Goal: Transaction & Acquisition: Purchase product/service

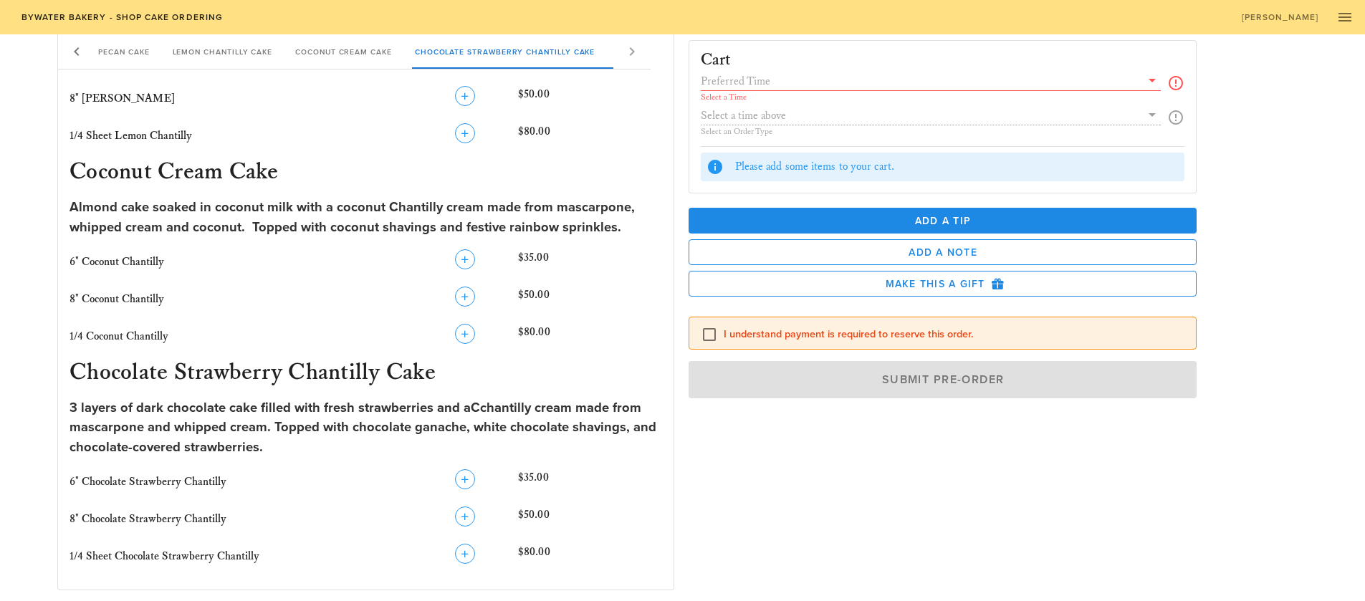
scroll to position [1065, 0]
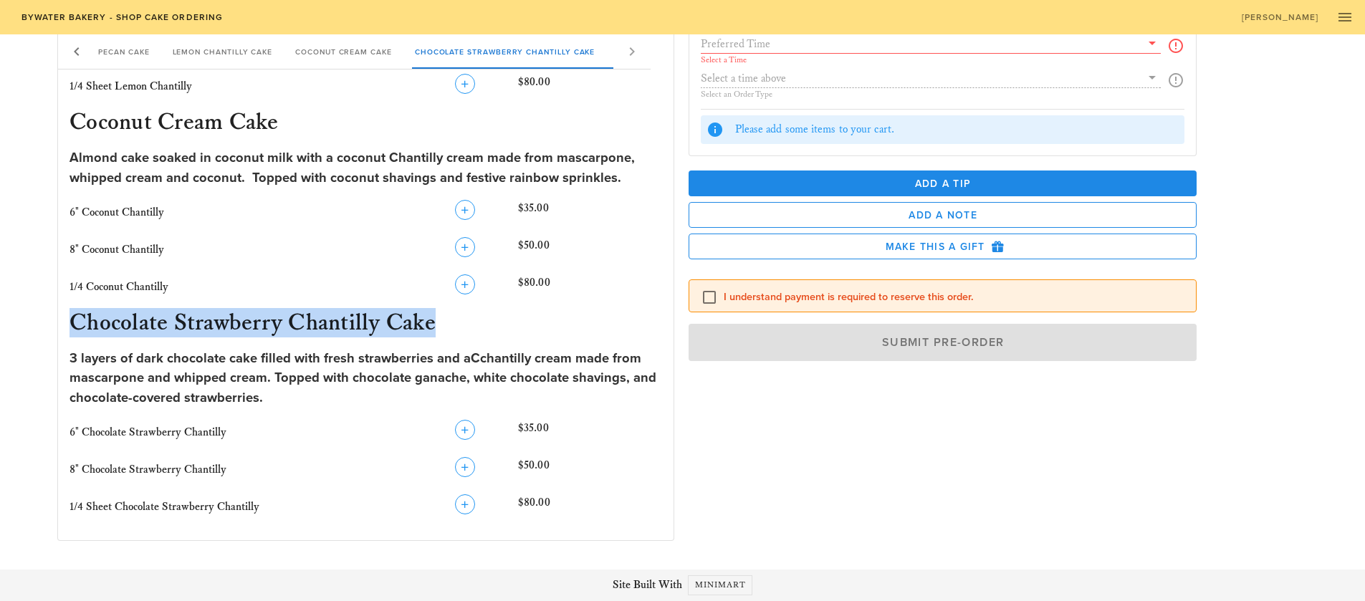
drag, startPoint x: 71, startPoint y: 322, endPoint x: 433, endPoint y: 323, distance: 362.5
click at [433, 323] on h3 "Chocolate Strawberry Chantilly Cake" at bounding box center [366, 325] width 598 height 32
copy h3 "Chocolate Strawberry Chantilly Cake"
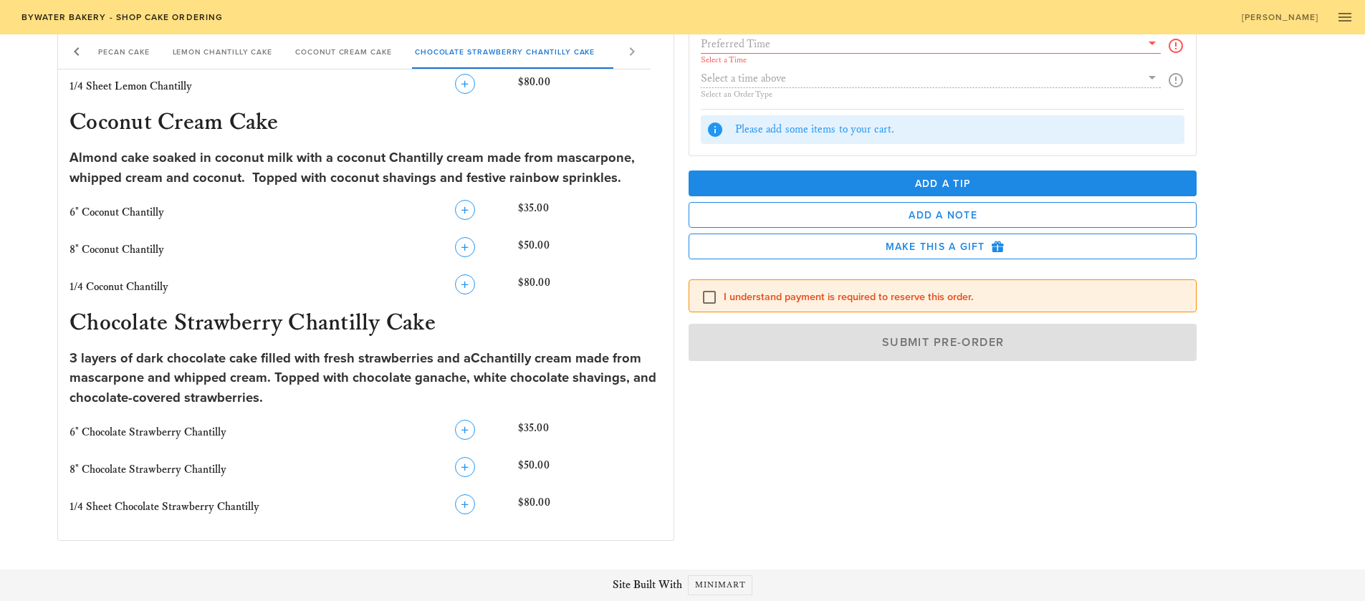
click at [279, 372] on div "3 layers of dark chocolate cake filled with fresh strawberries and aCchantilly …" at bounding box center [365, 378] width 593 height 59
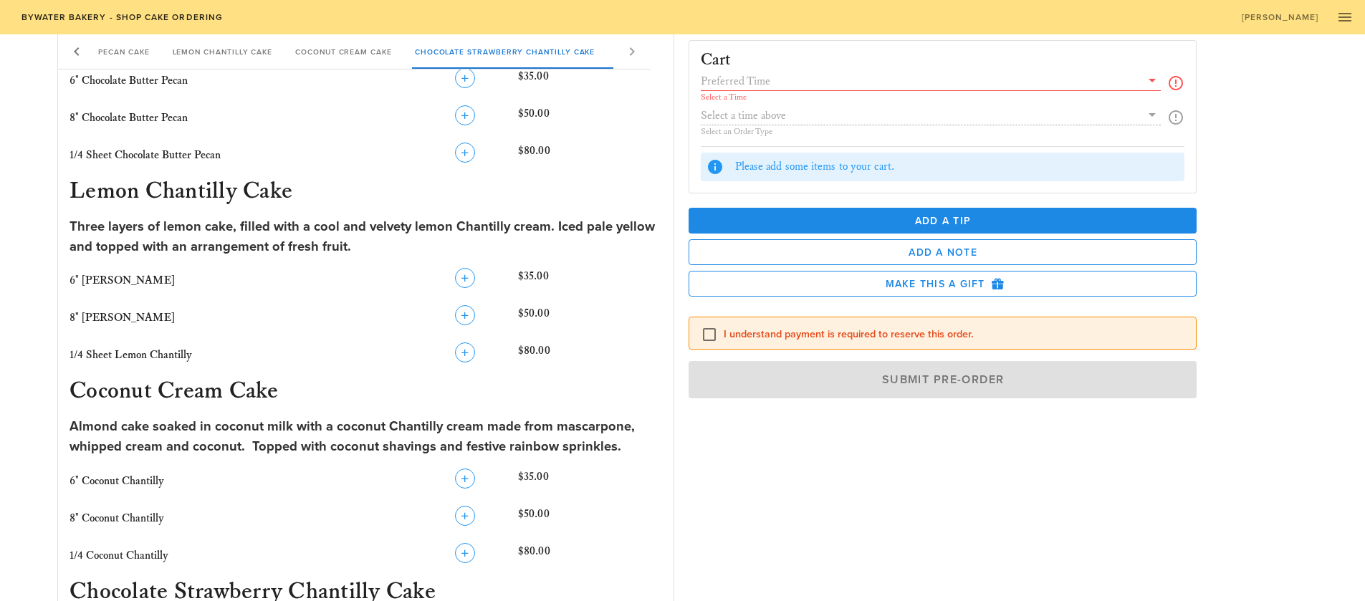
scroll to position [787, 0]
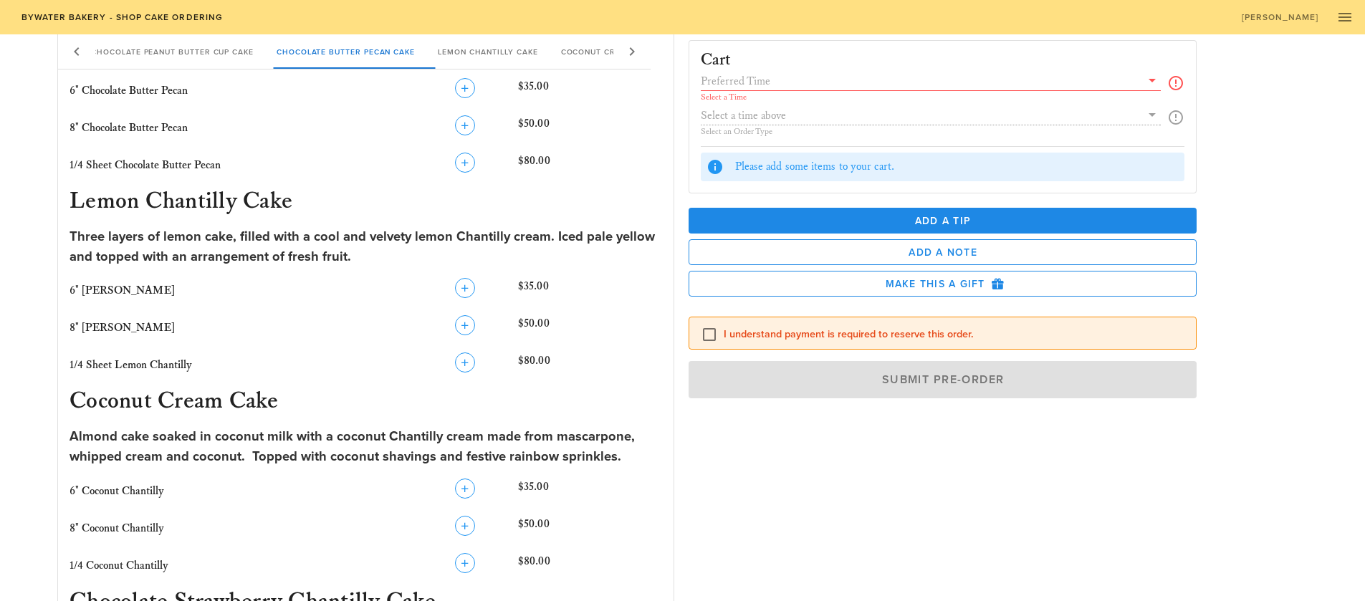
click at [1158, 82] on icon at bounding box center [1151, 80] width 17 height 17
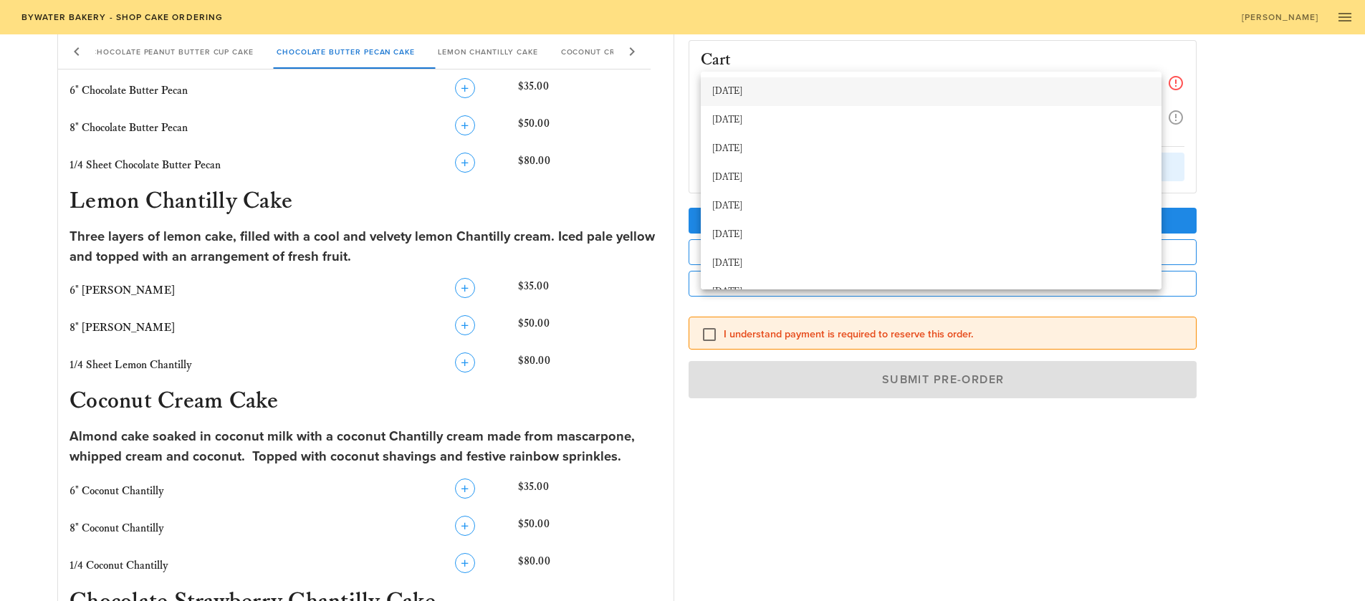
click at [794, 90] on div "[DATE]" at bounding box center [931, 91] width 438 height 11
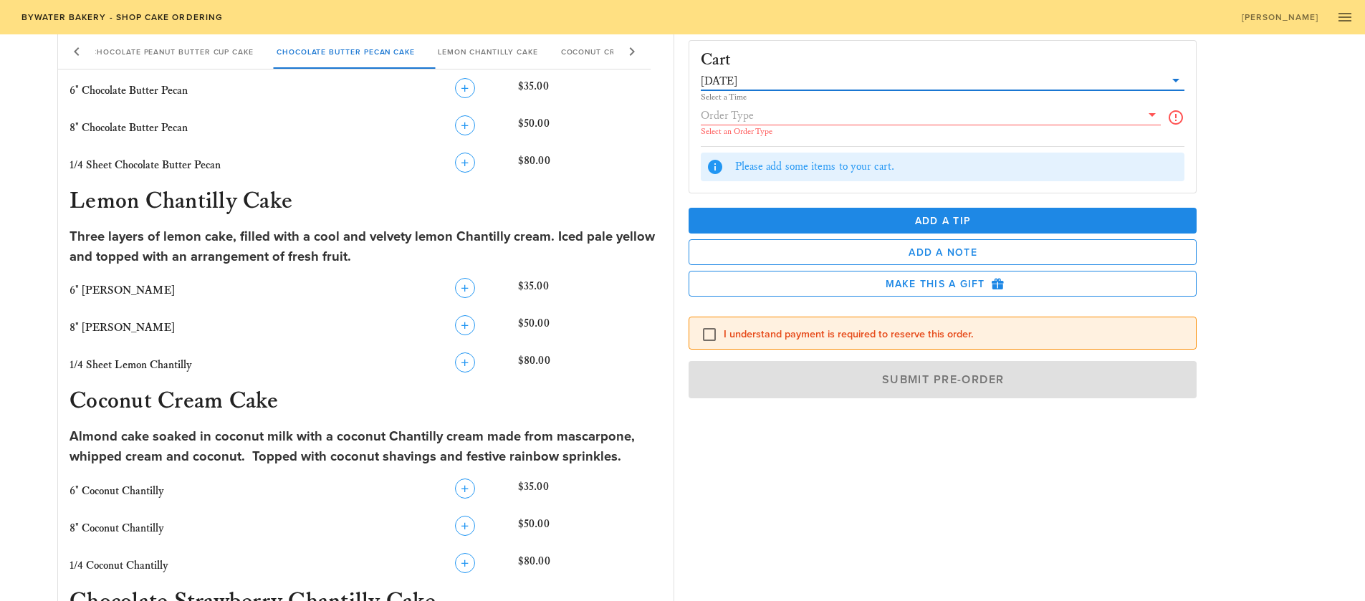
click at [1150, 116] on icon at bounding box center [1151, 114] width 17 height 17
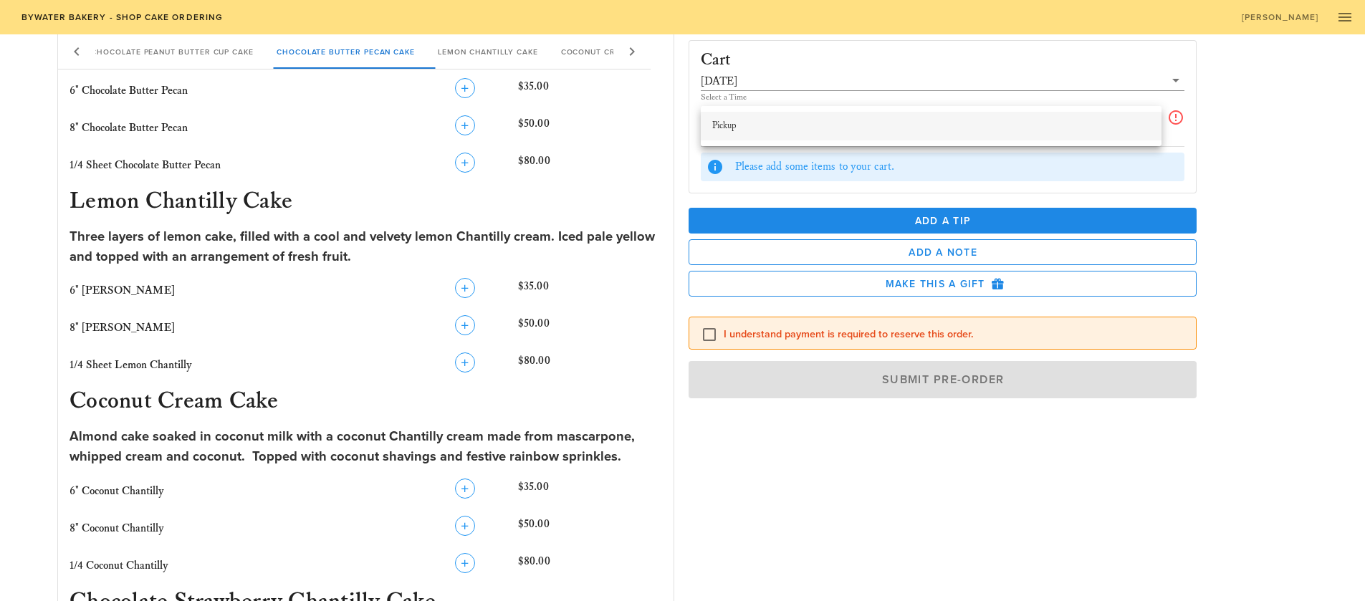
click at [867, 132] on div "Pickup" at bounding box center [931, 126] width 438 height 23
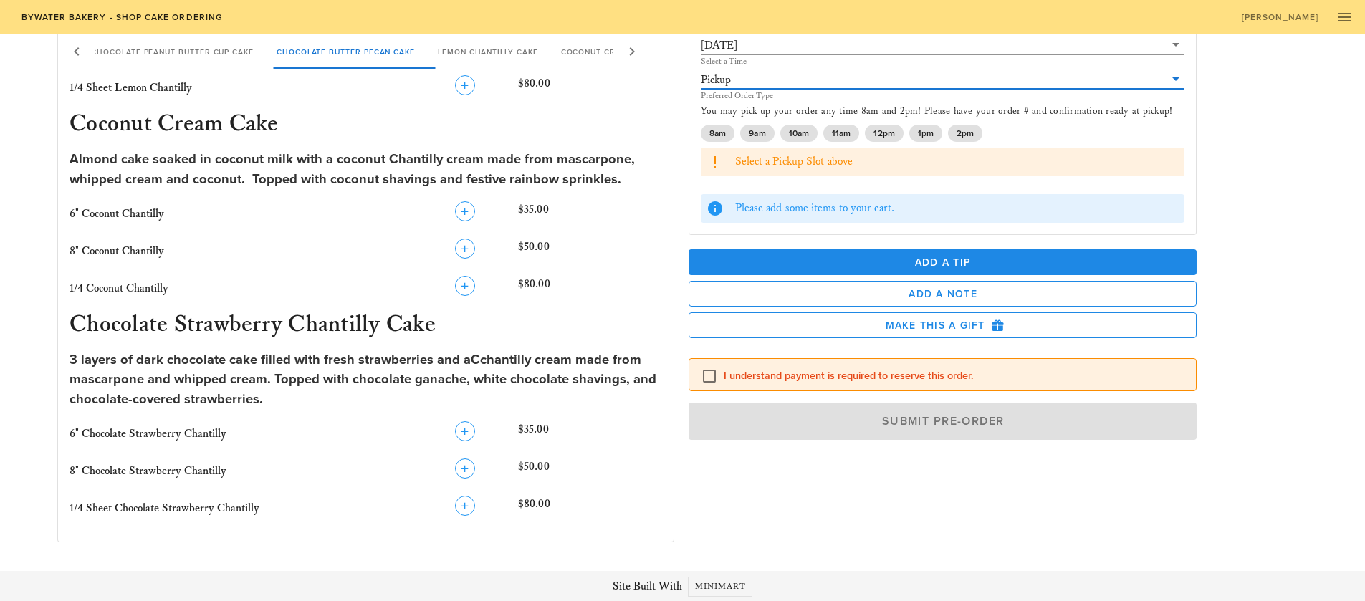
scroll to position [1065, 0]
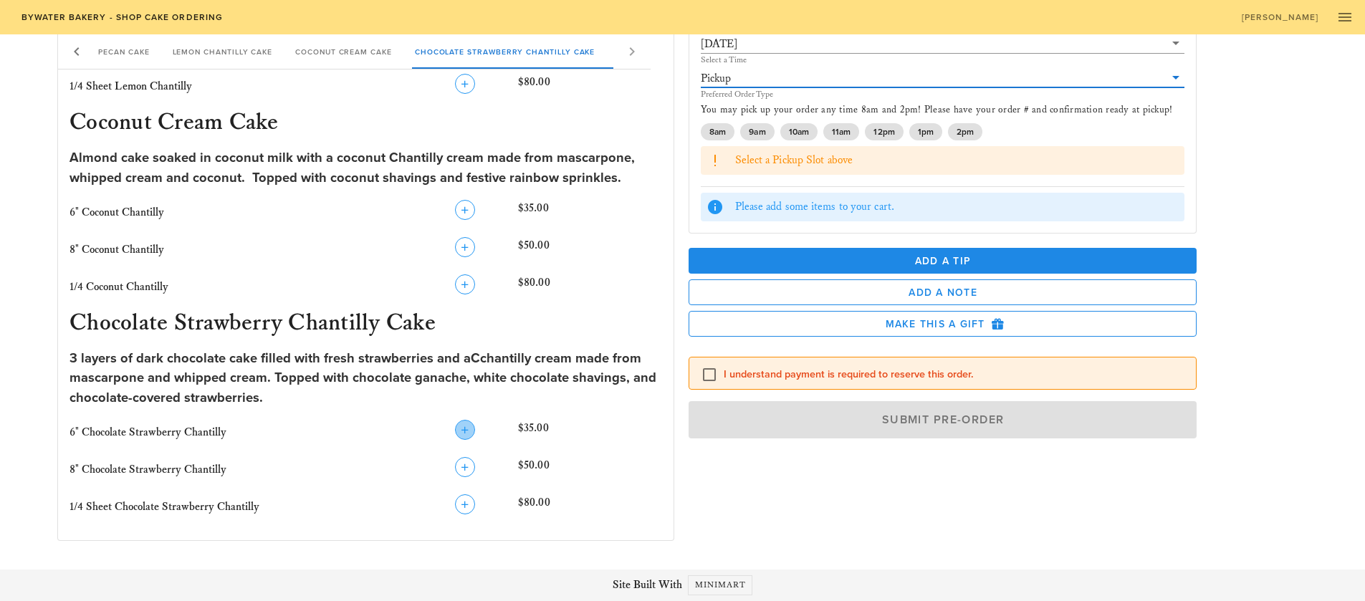
click at [468, 432] on icon "button" at bounding box center [464, 429] width 17 height 17
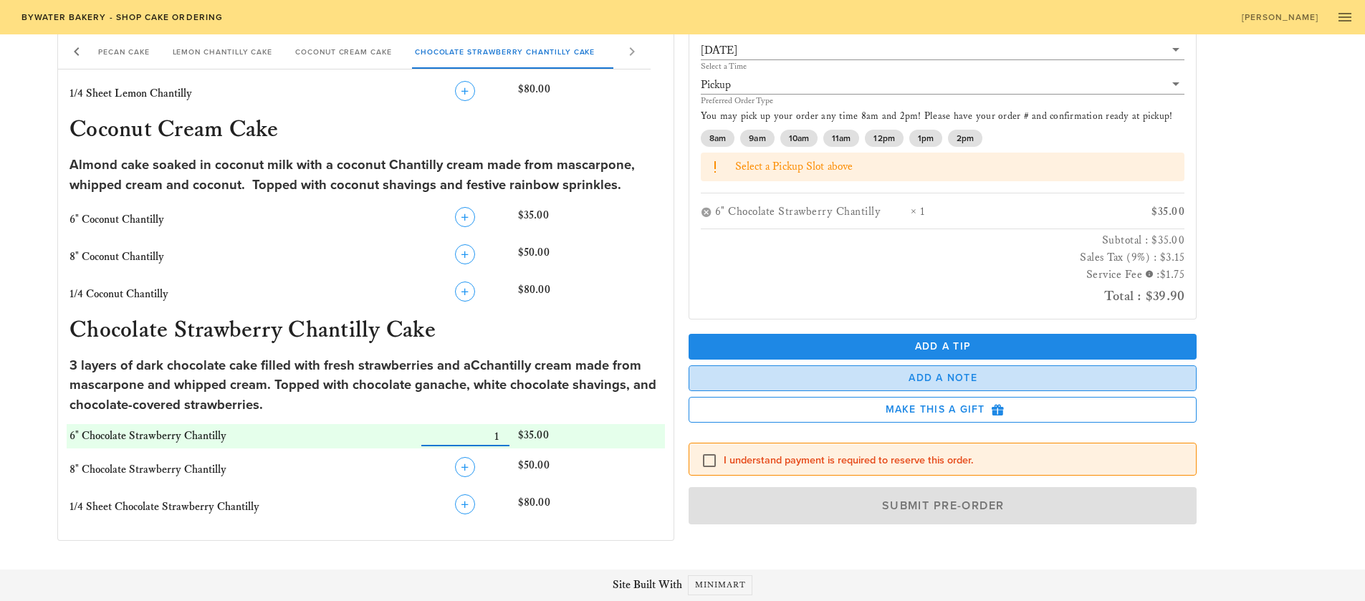
click at [930, 380] on span "Add a Note" at bounding box center [943, 378] width 484 height 12
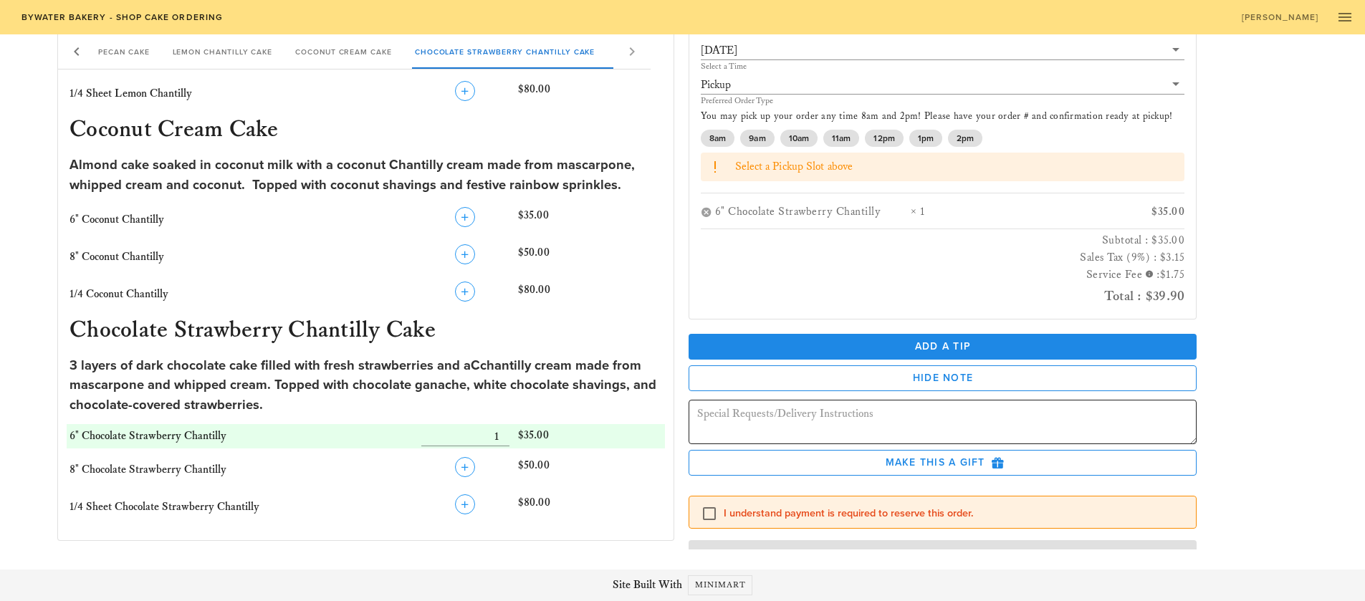
click at [788, 407] on textarea at bounding box center [947, 423] width 500 height 40
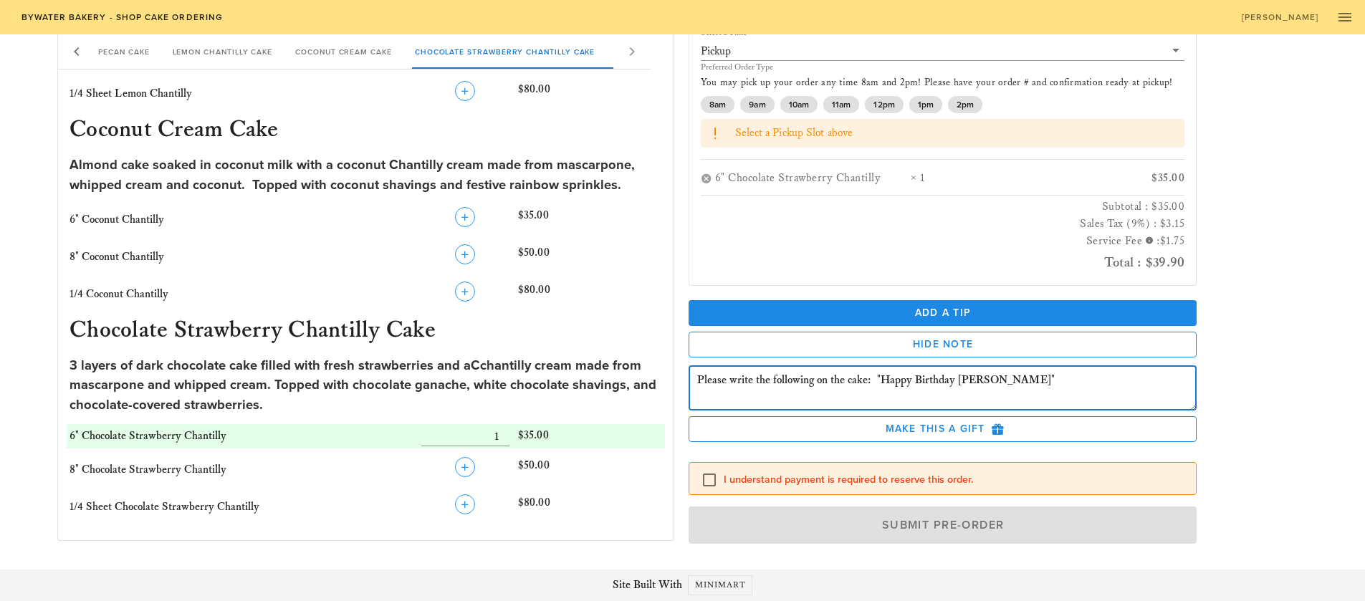
scroll to position [44, 0]
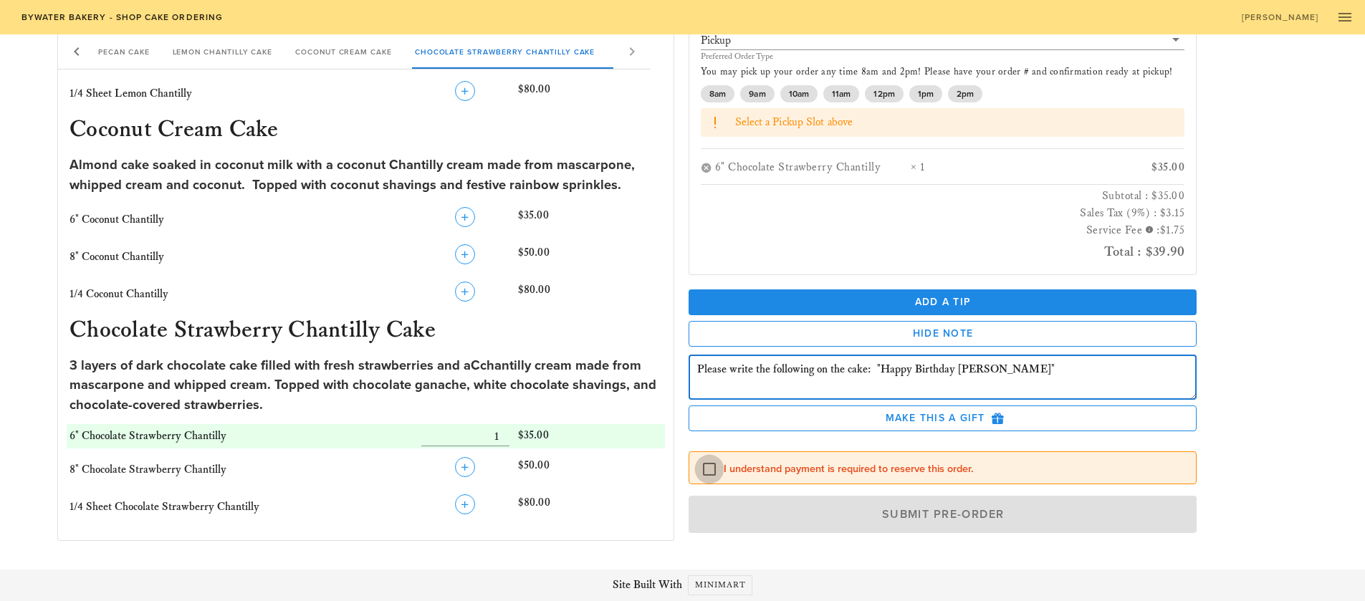
type textarea "Please write the following on the cake: "Happy Birthday [PERSON_NAME]""
click at [704, 466] on div at bounding box center [709, 468] width 24 height 24
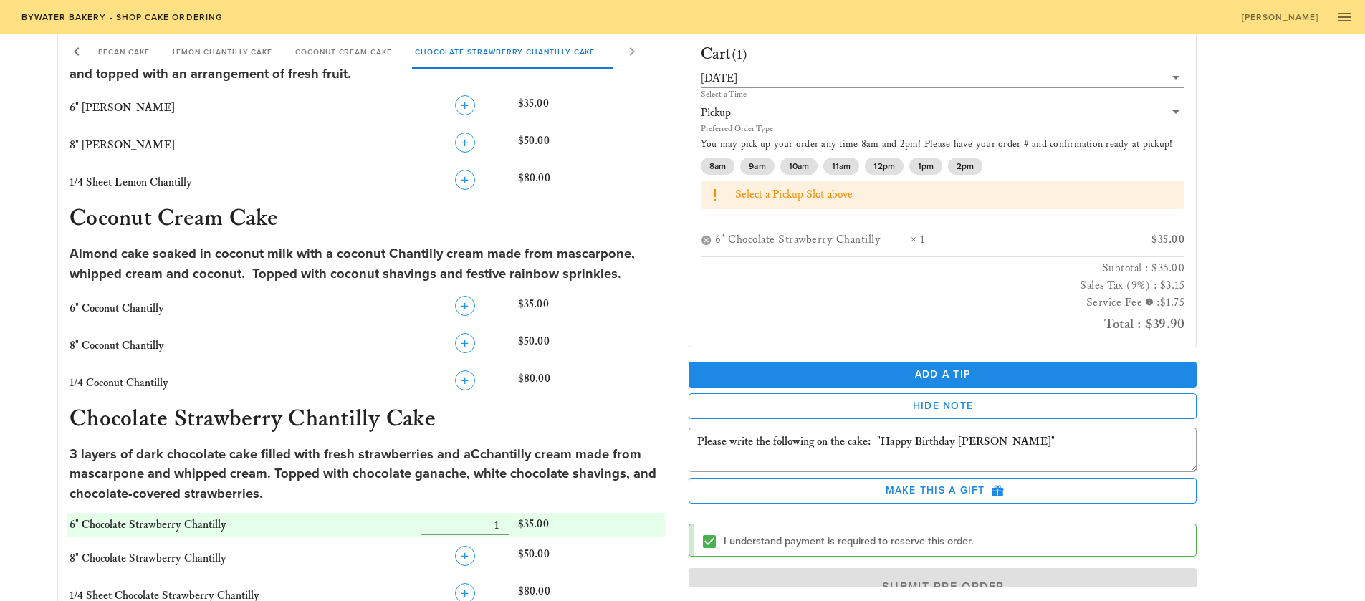
scroll to position [0, 0]
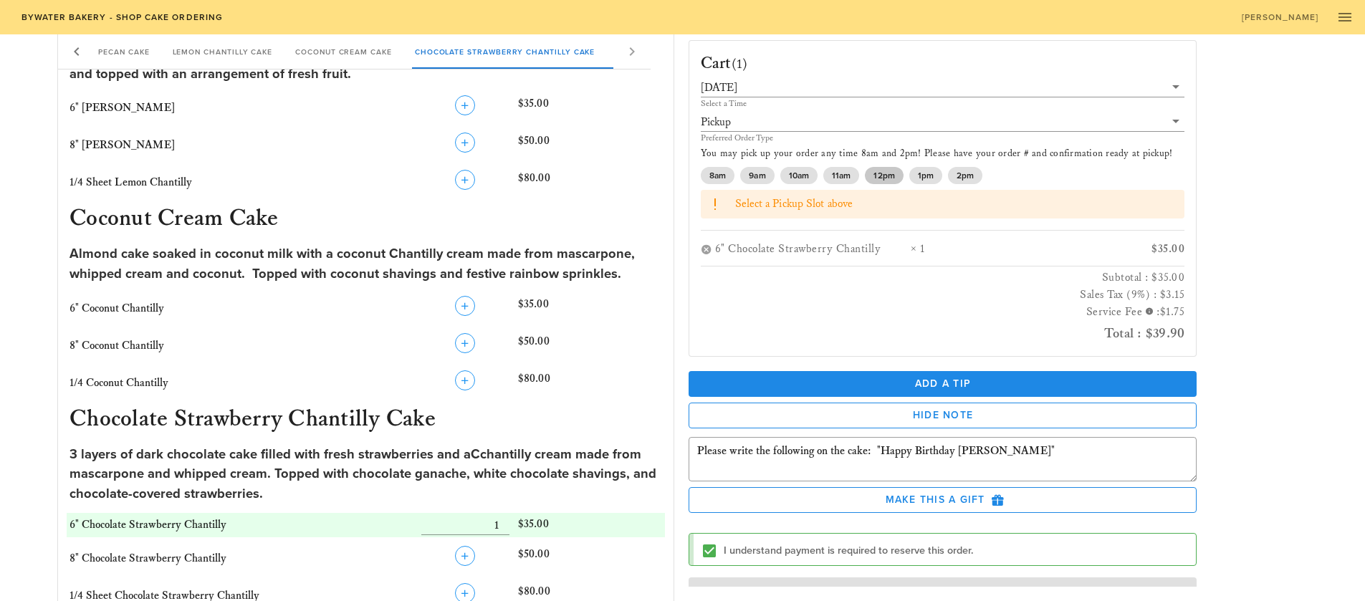
click at [891, 173] on span "12pm" at bounding box center [883, 175] width 21 height 17
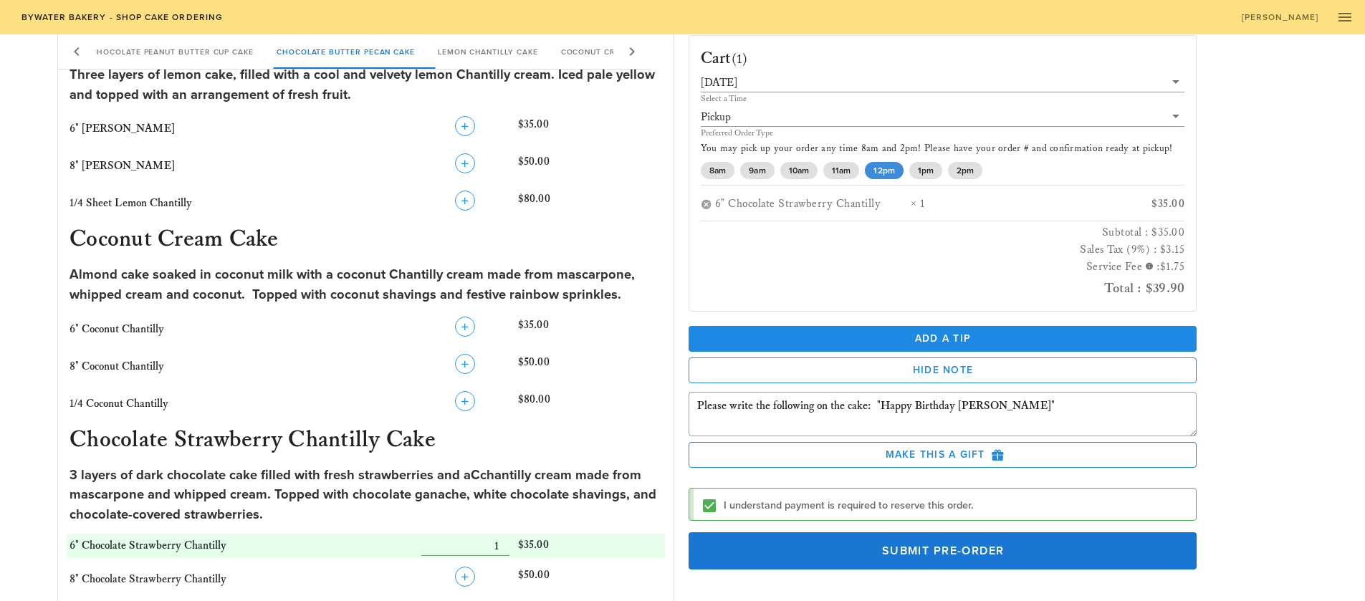
scroll to position [972, 0]
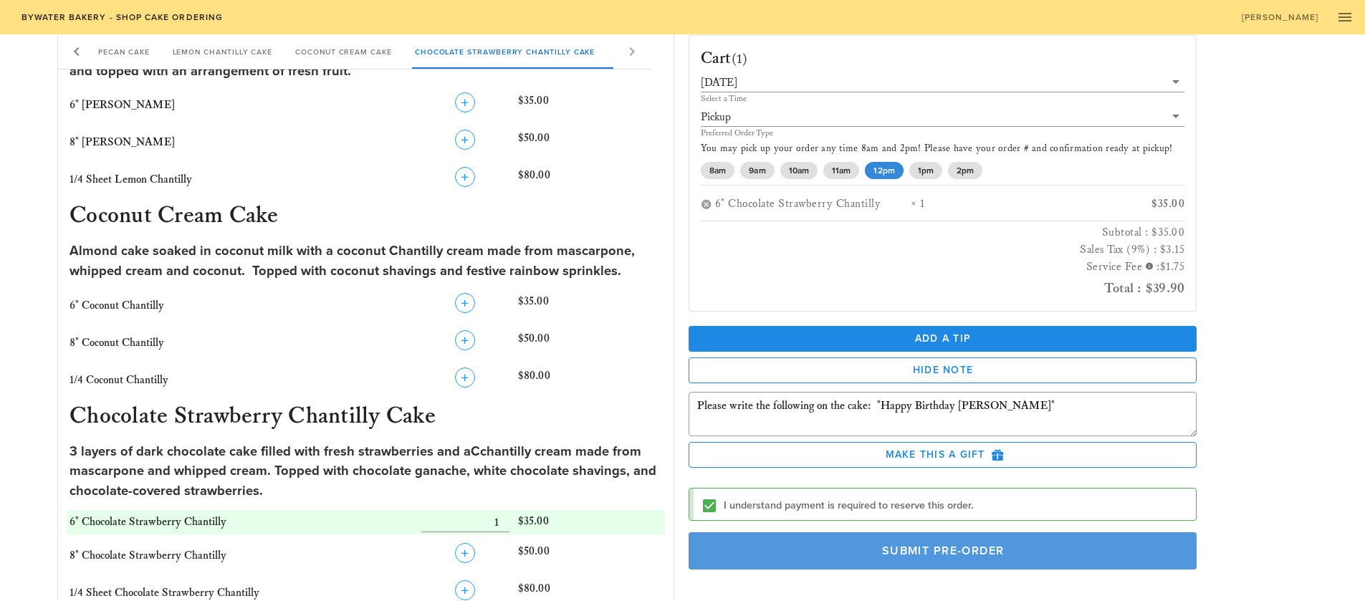
click at [944, 556] on span "Submit Pre-Order" at bounding box center [943, 551] width 476 height 14
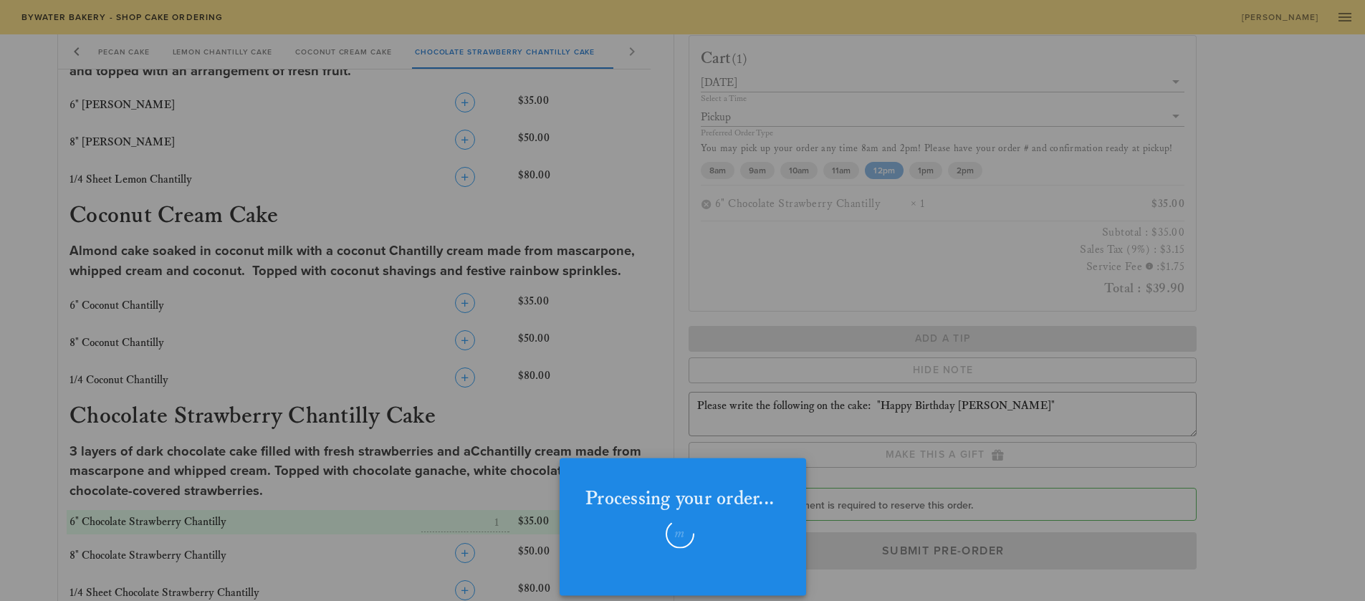
checkbox input "false"
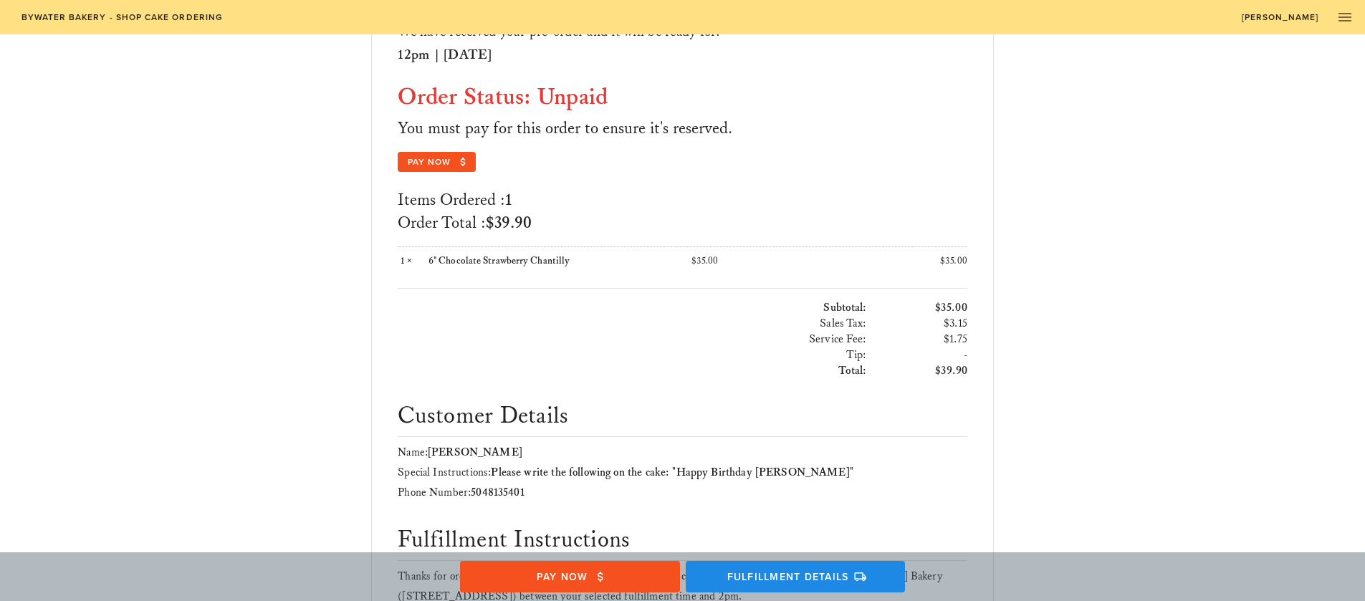
scroll to position [156, 0]
click at [444, 162] on span "Pay Now" at bounding box center [437, 161] width 60 height 13
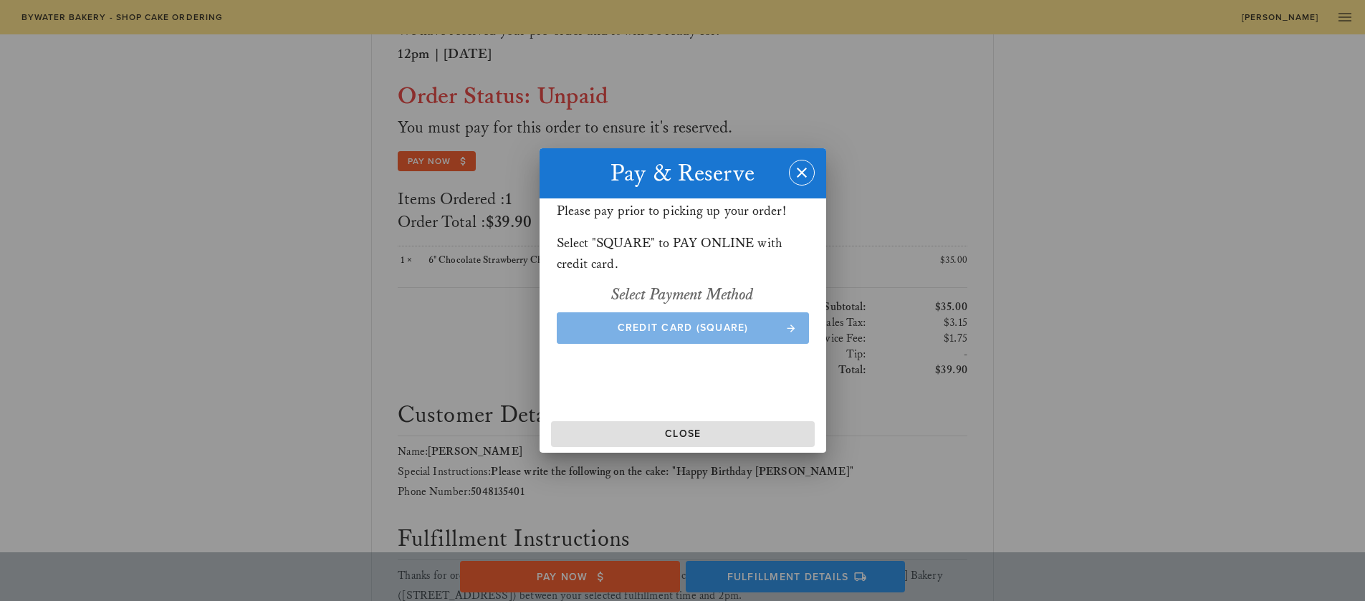
click at [708, 322] on span "Credit Card (Square)" at bounding box center [682, 328] width 224 height 12
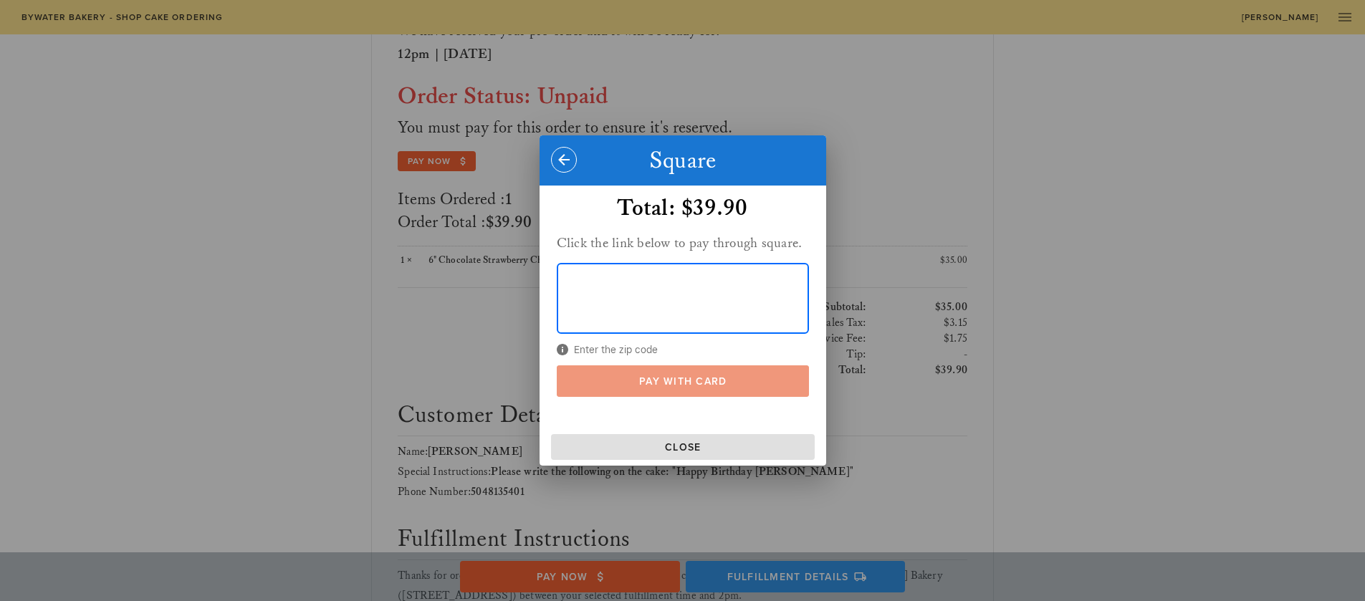
click at [693, 378] on span "Pay With Card" at bounding box center [682, 381] width 224 height 12
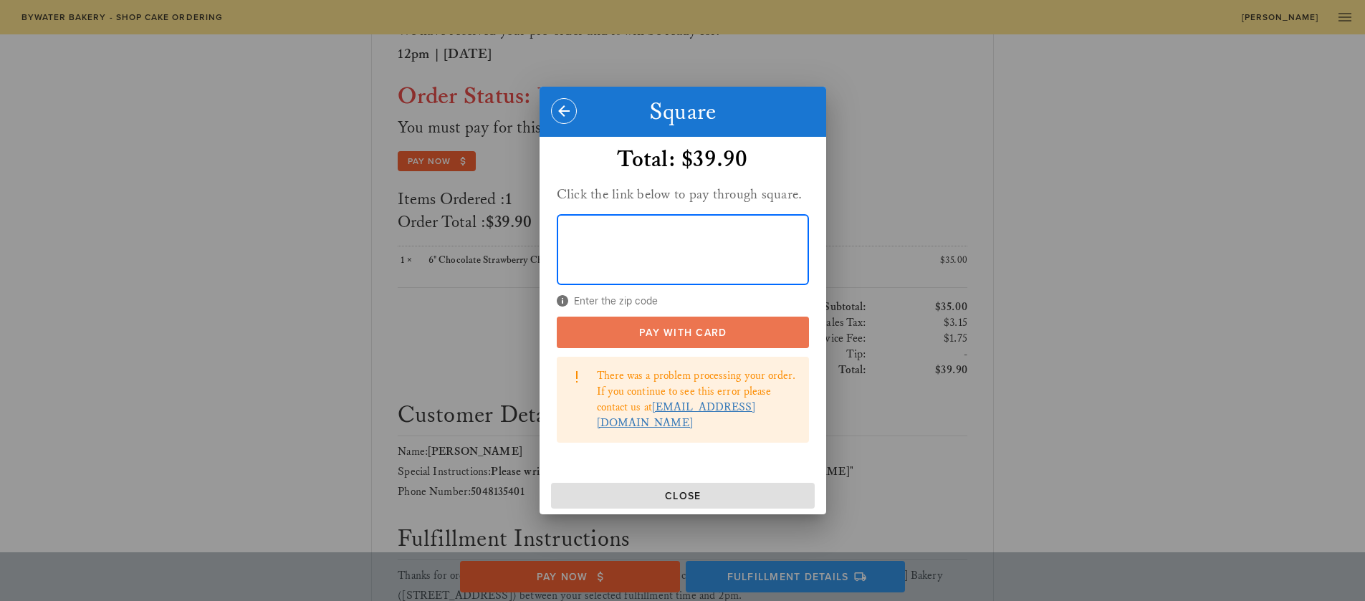
click at [720, 339] on span "Pay With Card" at bounding box center [682, 333] width 224 height 12
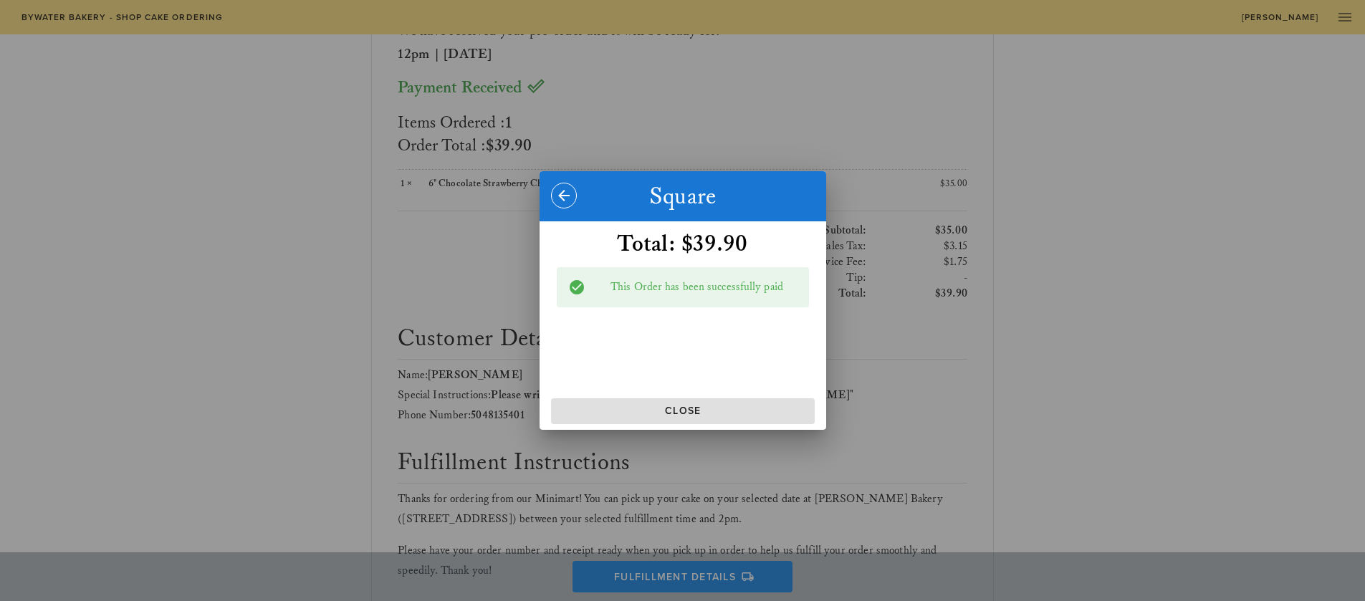
click at [674, 361] on div "Total: $39.90 This Order has been successfully paid" at bounding box center [682, 299] width 269 height 173
click at [687, 411] on span "Close" at bounding box center [683, 411] width 252 height 12
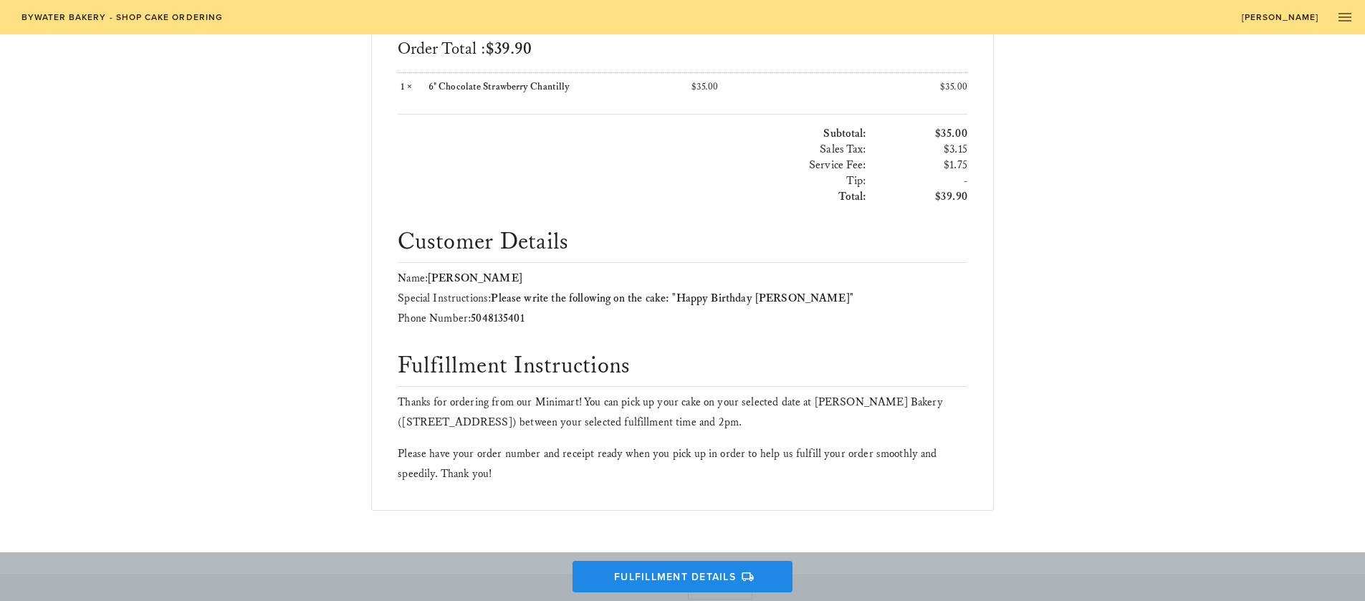
scroll to position [257, 0]
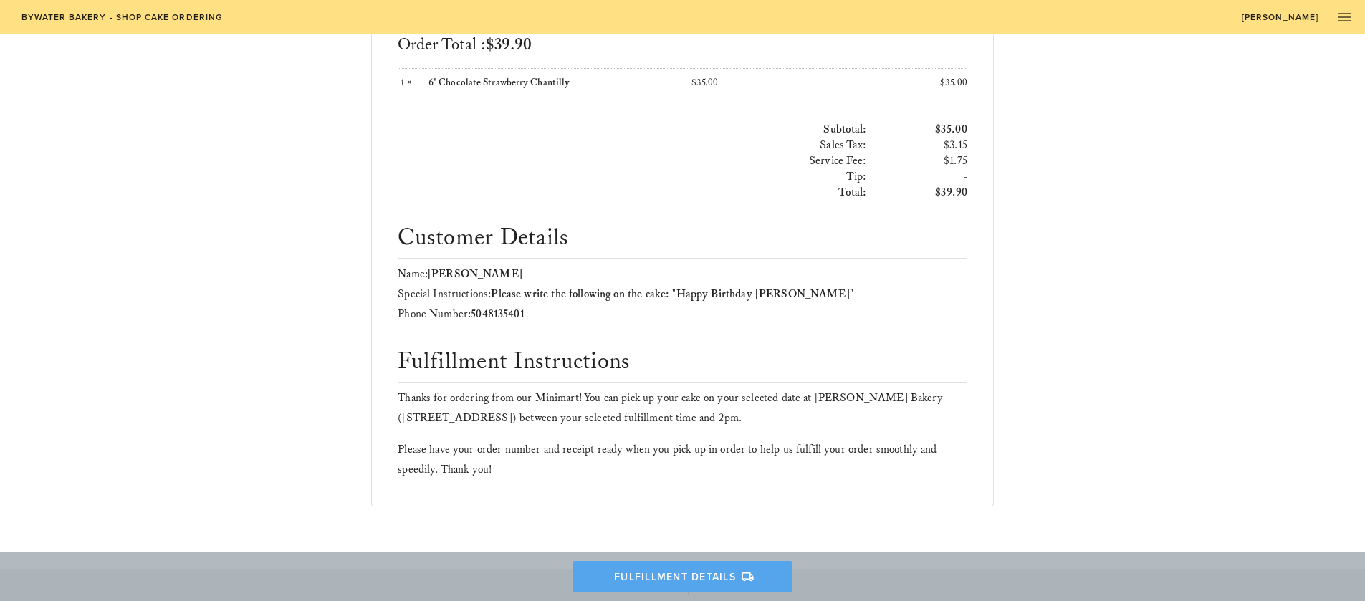
click at [691, 577] on span "Fulfillment Details" at bounding box center [683, 576] width 192 height 13
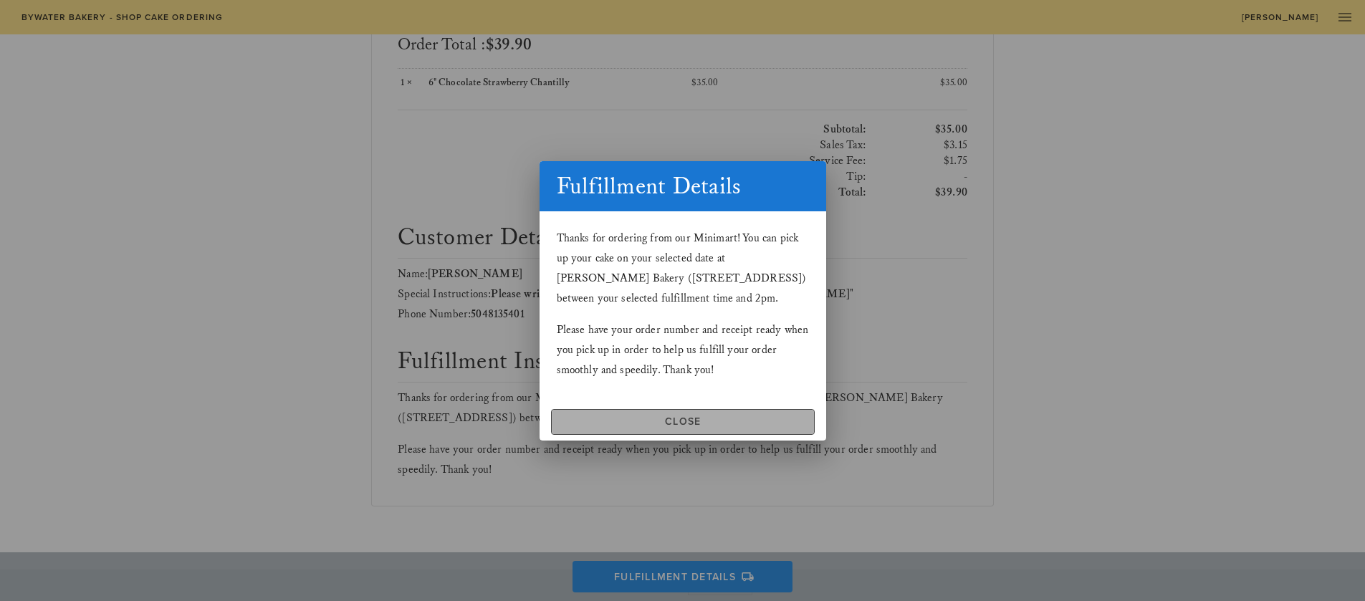
click at [689, 427] on span "Close" at bounding box center [682, 422] width 251 height 12
